Goal: Transaction & Acquisition: Download file/media

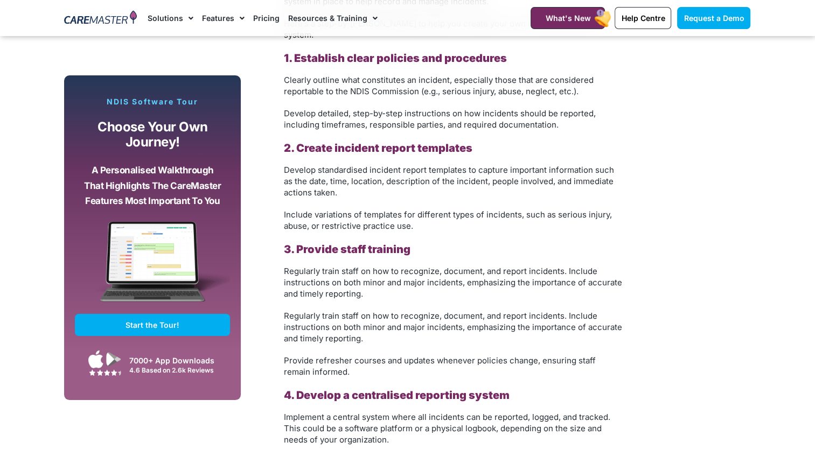
scroll to position [1777, 0]
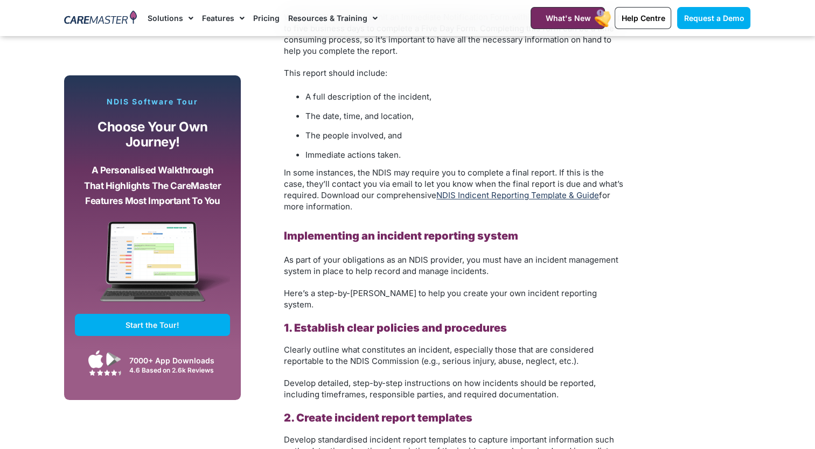
click at [521, 190] on link "NDIS Indicent Reporting Template & Guide" at bounding box center [517, 195] width 163 height 10
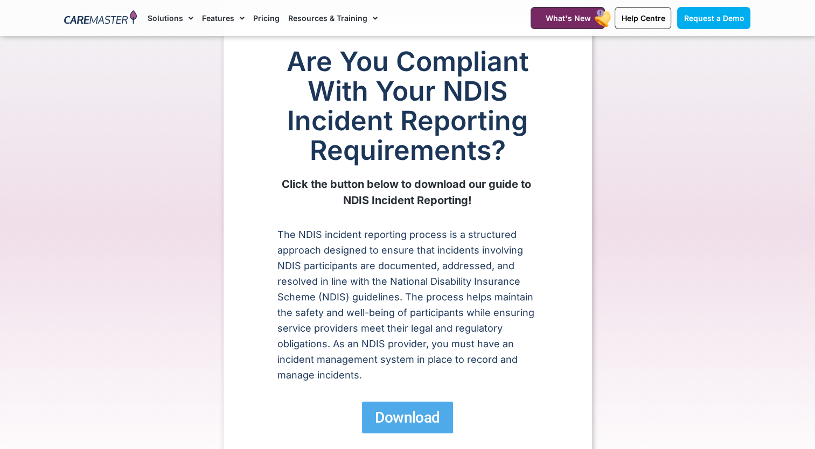
scroll to position [215, 0]
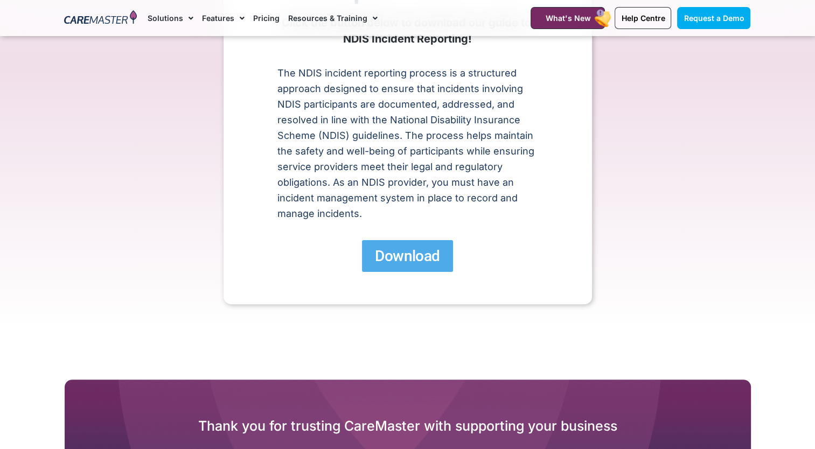
click at [426, 262] on span "Download" at bounding box center [407, 256] width 65 height 19
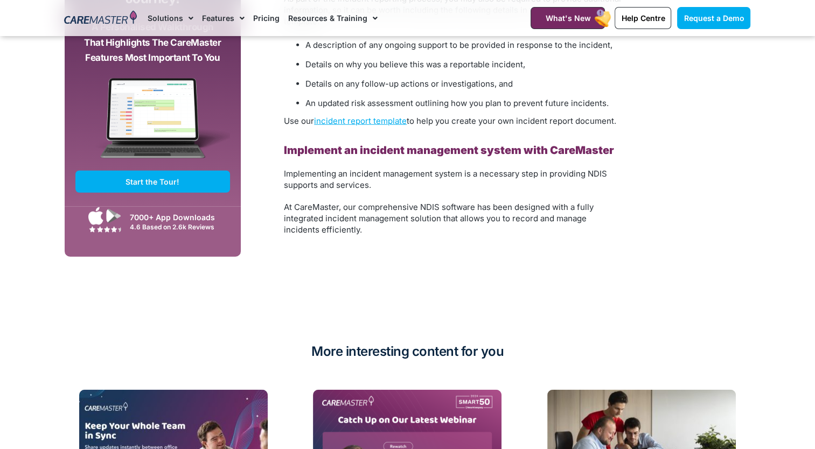
scroll to position [2800, 0]
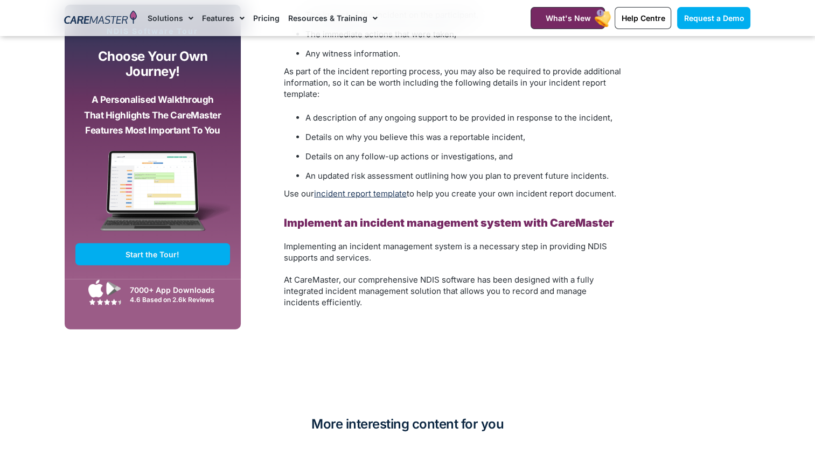
click at [366, 188] on link "incident report template" at bounding box center [360, 193] width 93 height 10
